Goal: Task Accomplishment & Management: Manage account settings

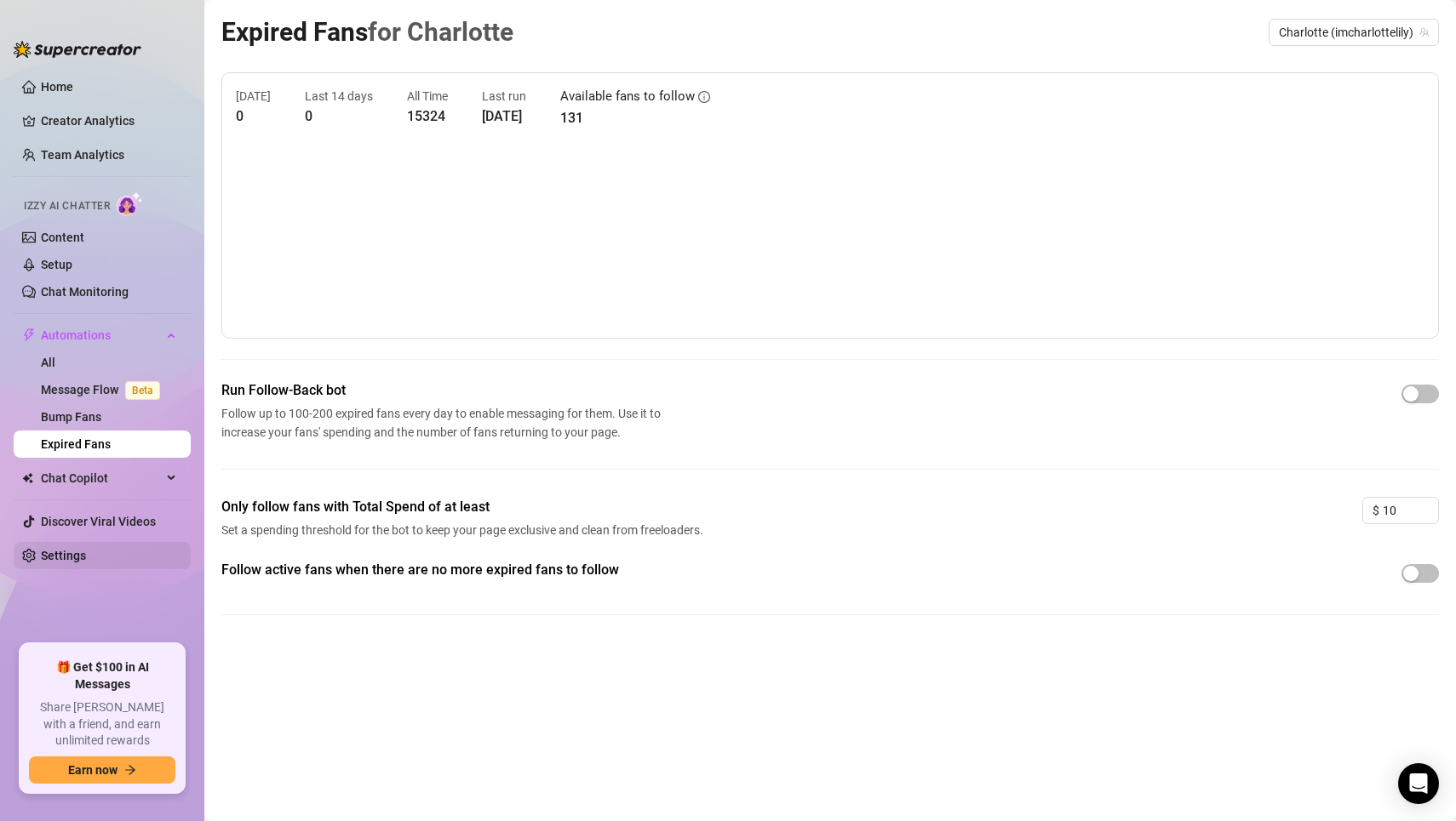
click at [86, 549] on link "Settings" at bounding box center [63, 555] width 45 height 14
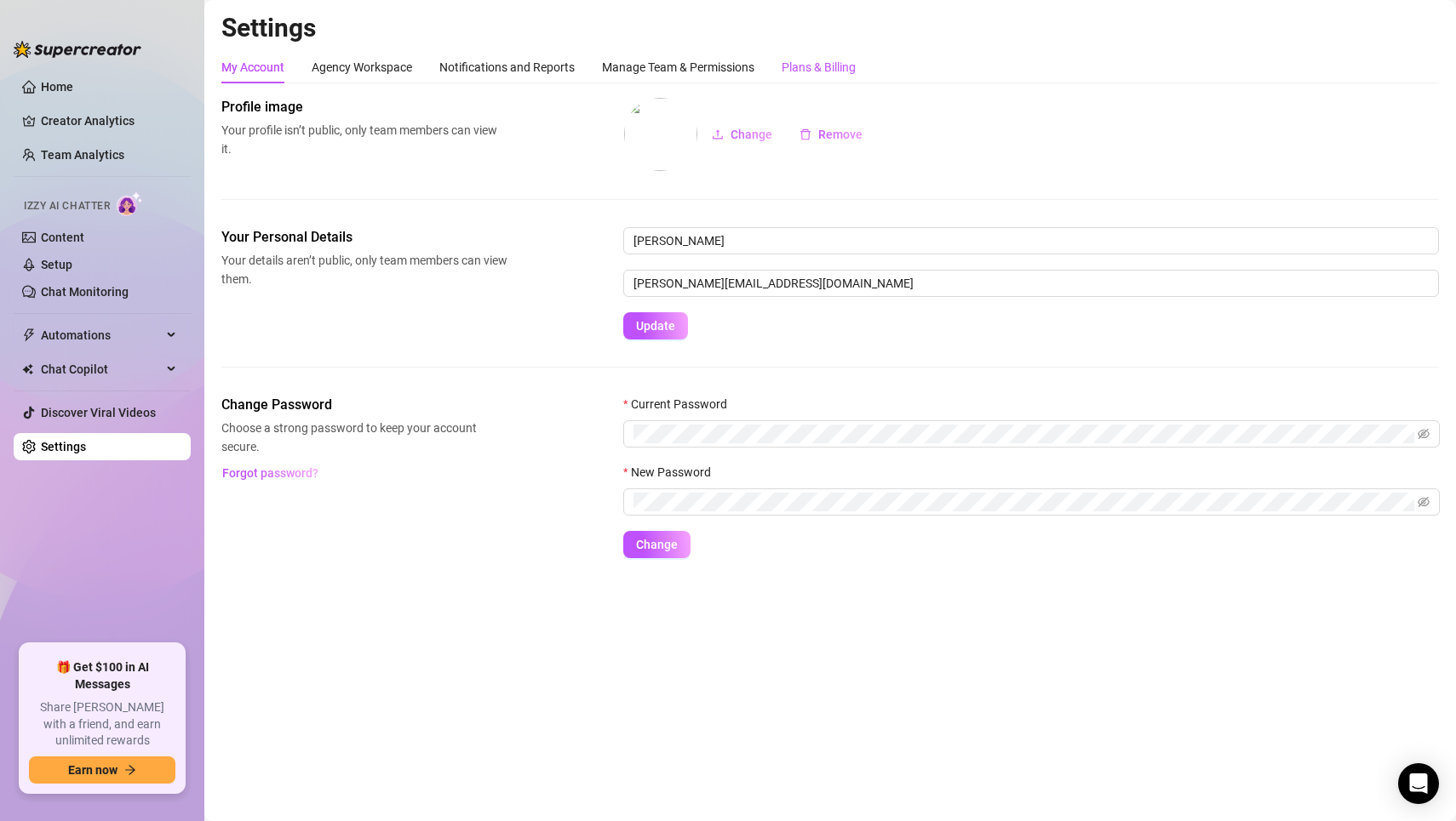
click at [792, 69] on div "Plans & Billing" at bounding box center [818, 66] width 74 height 19
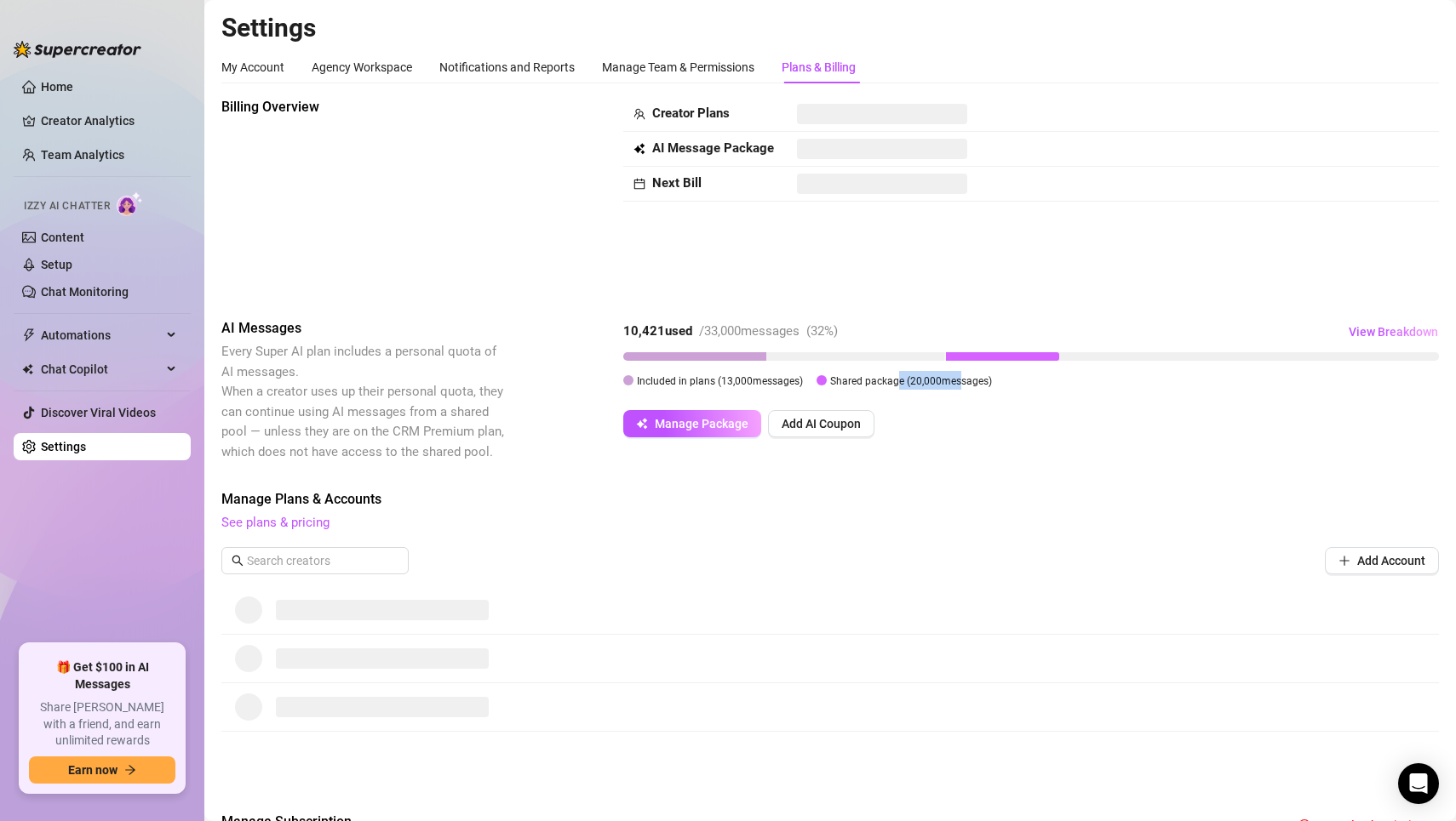
drag, startPoint x: 954, startPoint y: 377, endPoint x: 894, endPoint y: 377, distance: 60.0
click at [894, 377] on span "Shared package ( 20,000 messages)" at bounding box center [911, 381] width 162 height 12
